Goal: Information Seeking & Learning: Learn about a topic

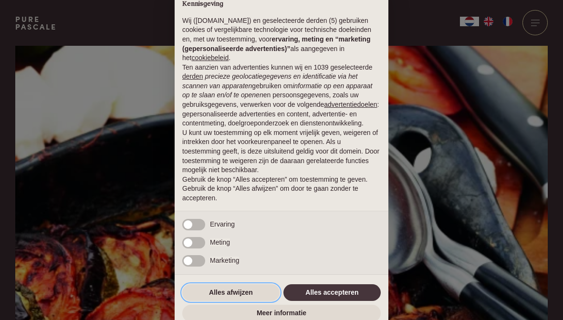
click at [229, 302] on button "Alles afwijzen" at bounding box center [230, 292] width 97 height 17
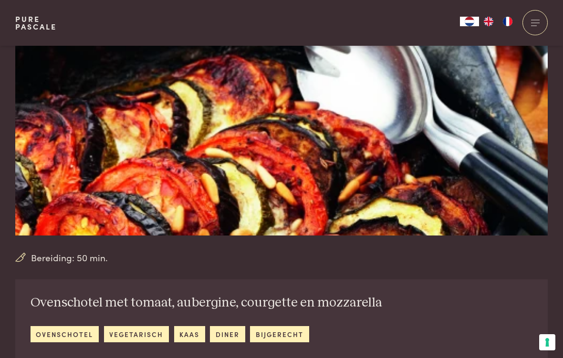
scroll to position [132, 0]
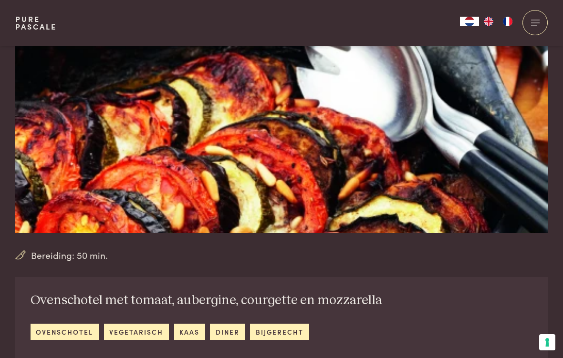
click at [78, 320] on link "ovenschotel" at bounding box center [65, 332] width 68 height 16
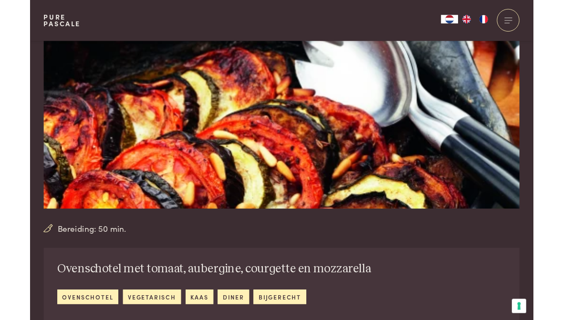
scroll to position [367, 0]
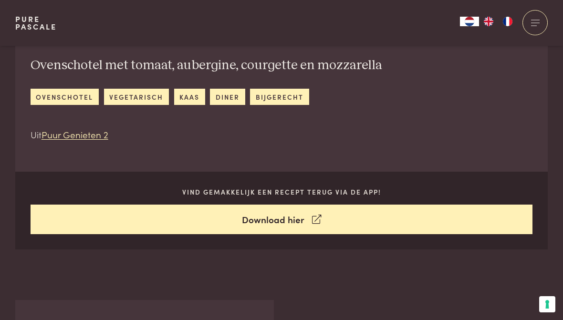
click at [66, 93] on link "ovenschotel" at bounding box center [65, 97] width 68 height 16
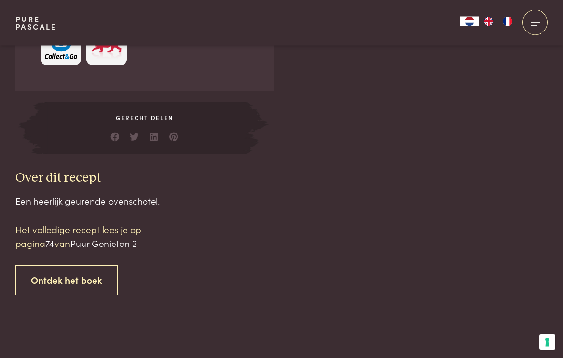
scroll to position [869, 0]
click at [69, 272] on link "Ontdek het boek" at bounding box center [66, 280] width 103 height 30
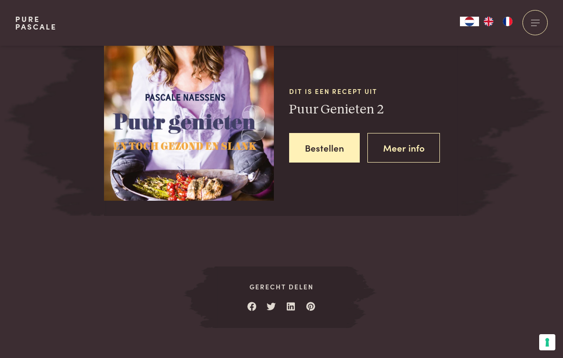
scroll to position [1257, 0]
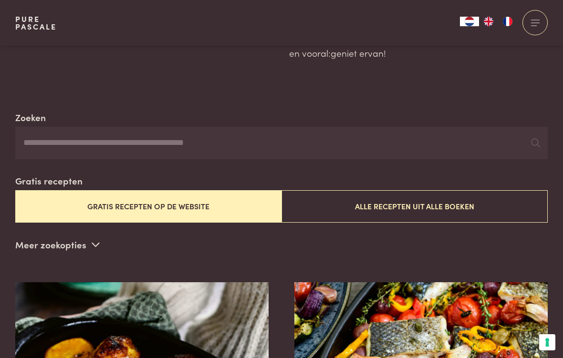
scroll to position [125, 0]
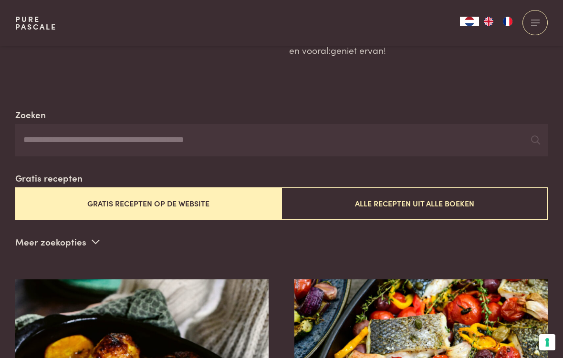
click at [360, 202] on button "Alle recepten uit alle boeken" at bounding box center [415, 204] width 266 height 32
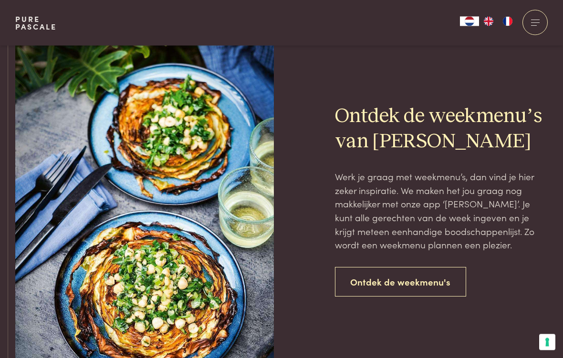
scroll to position [2049, 0]
click at [387, 272] on link "Ontdek de weekmenu's" at bounding box center [401, 282] width 132 height 30
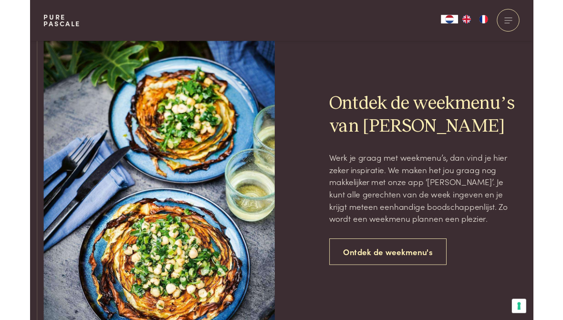
scroll to position [2087, 0]
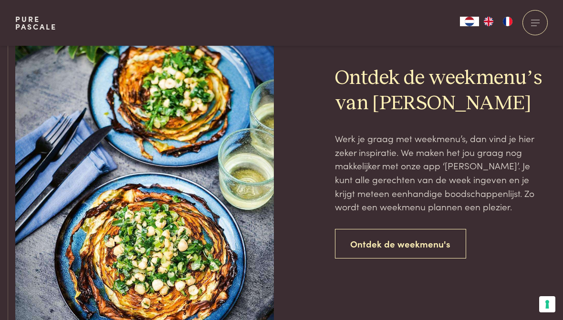
scroll to position [384, 0]
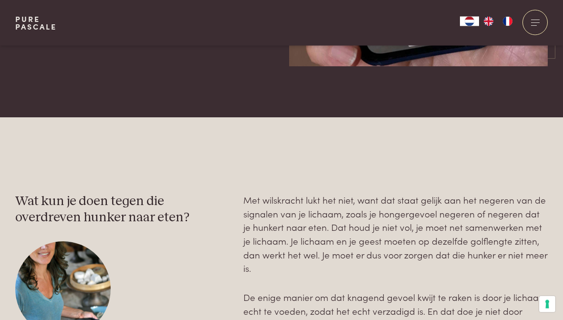
scroll to position [1636, 0]
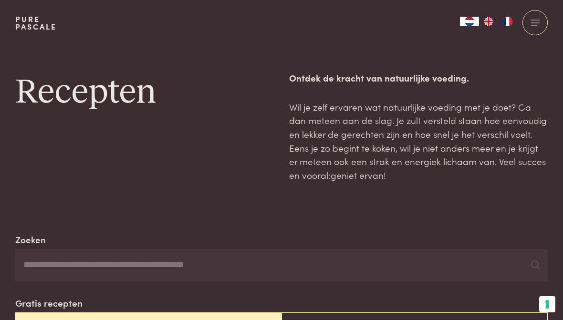
click at [60, 105] on h1 "Recepten" at bounding box center [144, 92] width 259 height 43
